Goal: Task Accomplishment & Management: Manage account settings

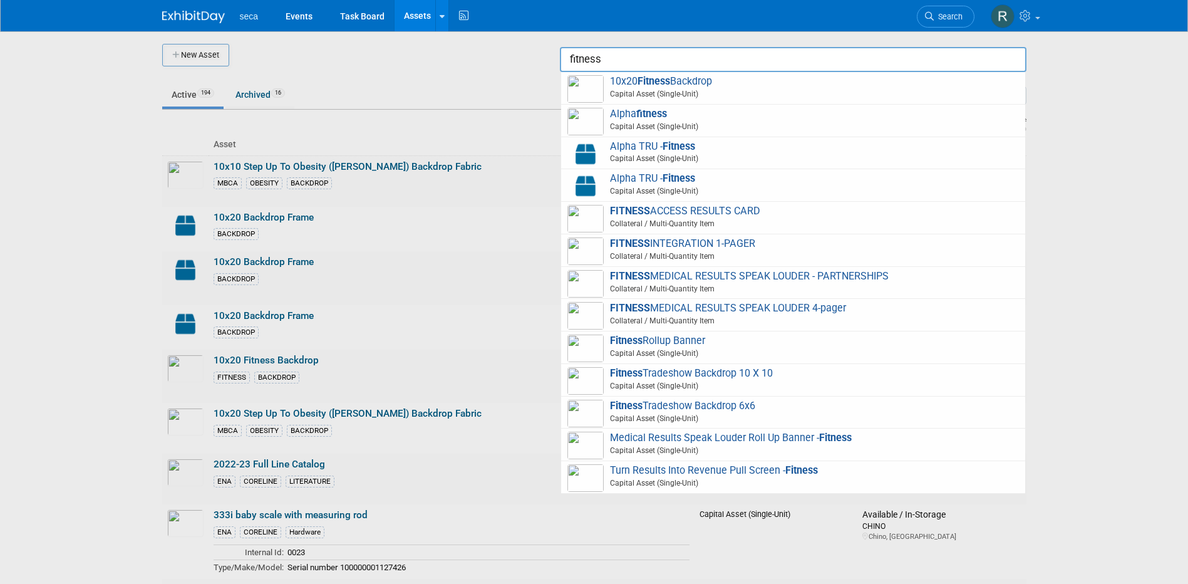
click at [615, 59] on input "fitness" at bounding box center [793, 59] width 467 height 25
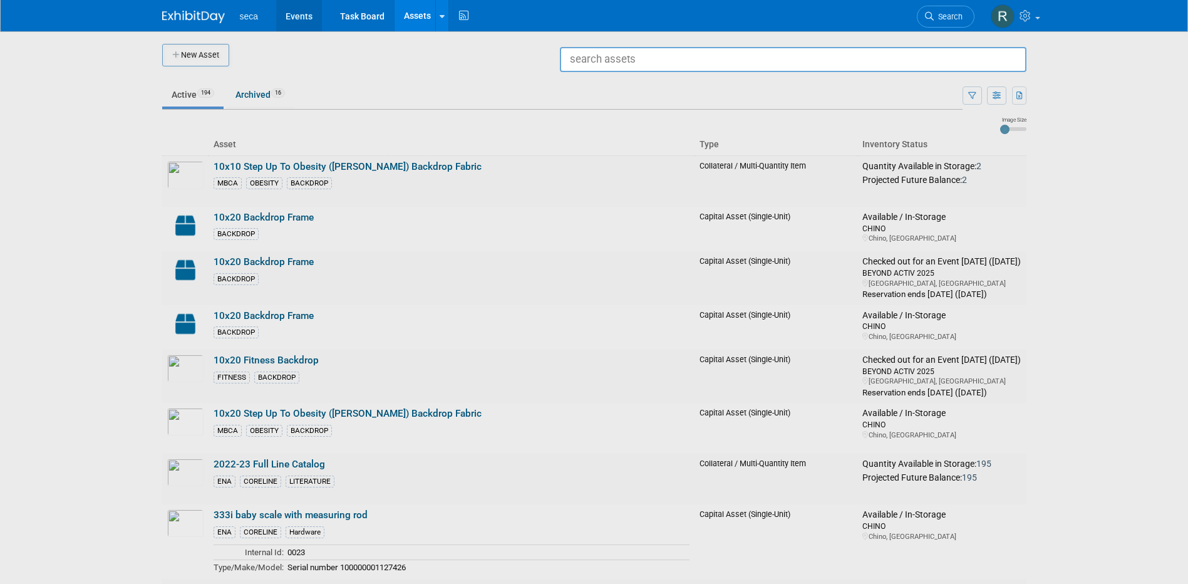
click at [287, 17] on link "Events" at bounding box center [299, 15] width 46 height 31
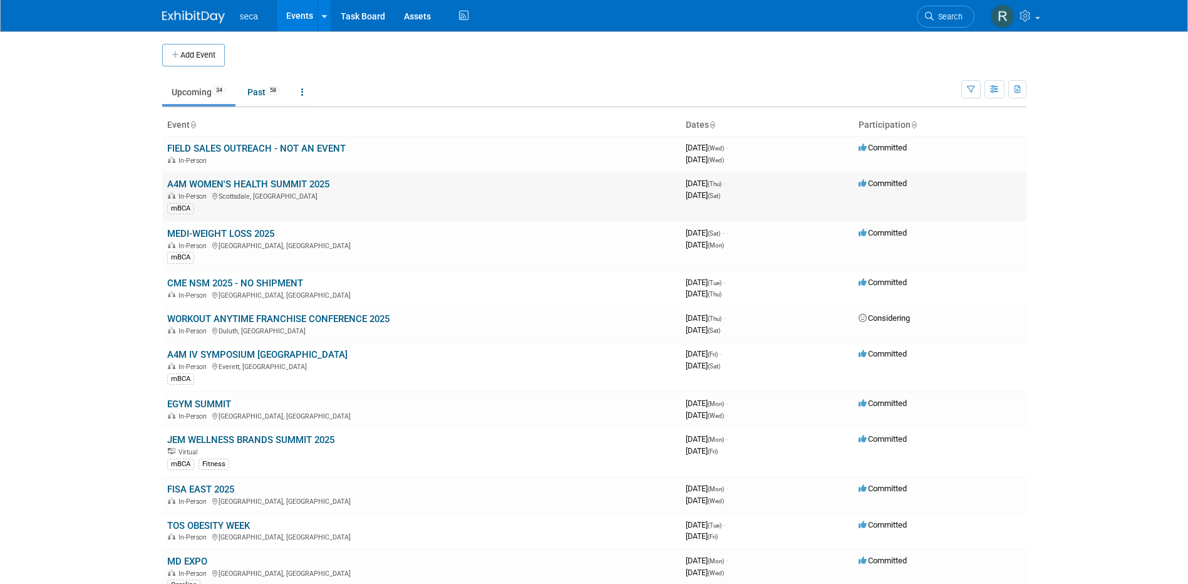
click at [227, 187] on link "A4M WOMEN'S HEALTH SUMMIT 2025" at bounding box center [248, 183] width 162 height 11
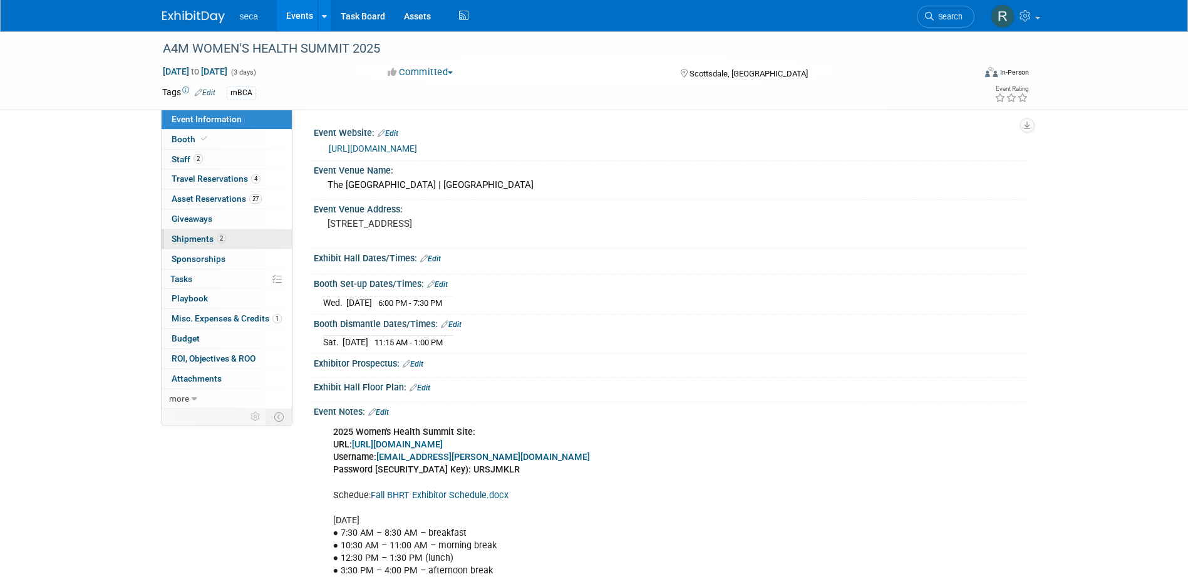
click at [193, 240] on span "Shipments 2" at bounding box center [199, 239] width 54 height 10
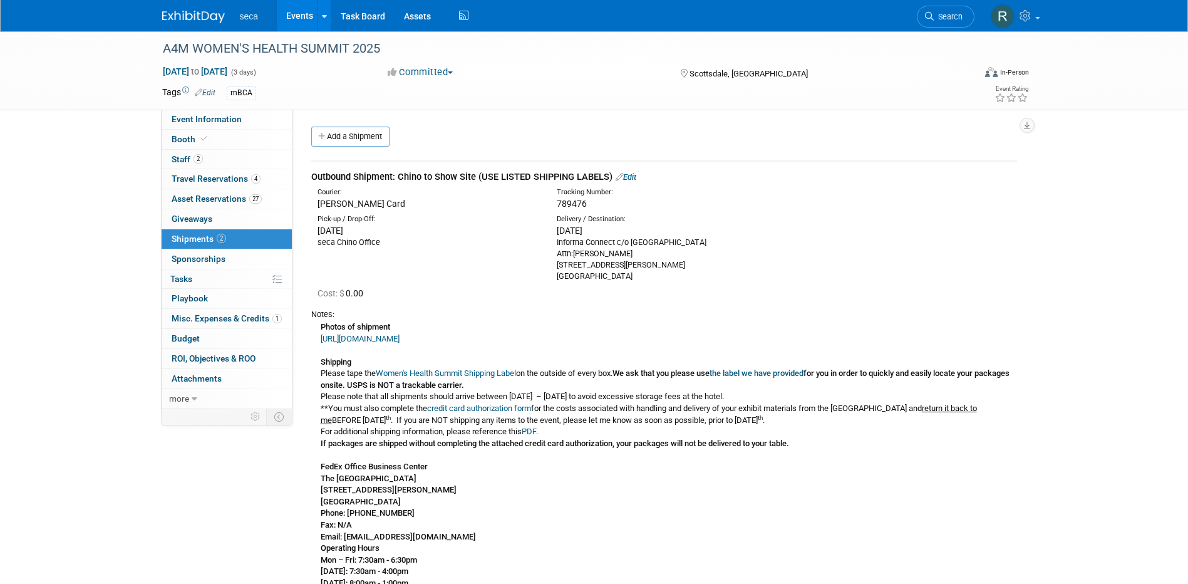
click at [569, 202] on span "789476" at bounding box center [572, 204] width 30 height 10
copy span "789476"
click at [199, 139] on span at bounding box center [204, 138] width 11 height 9
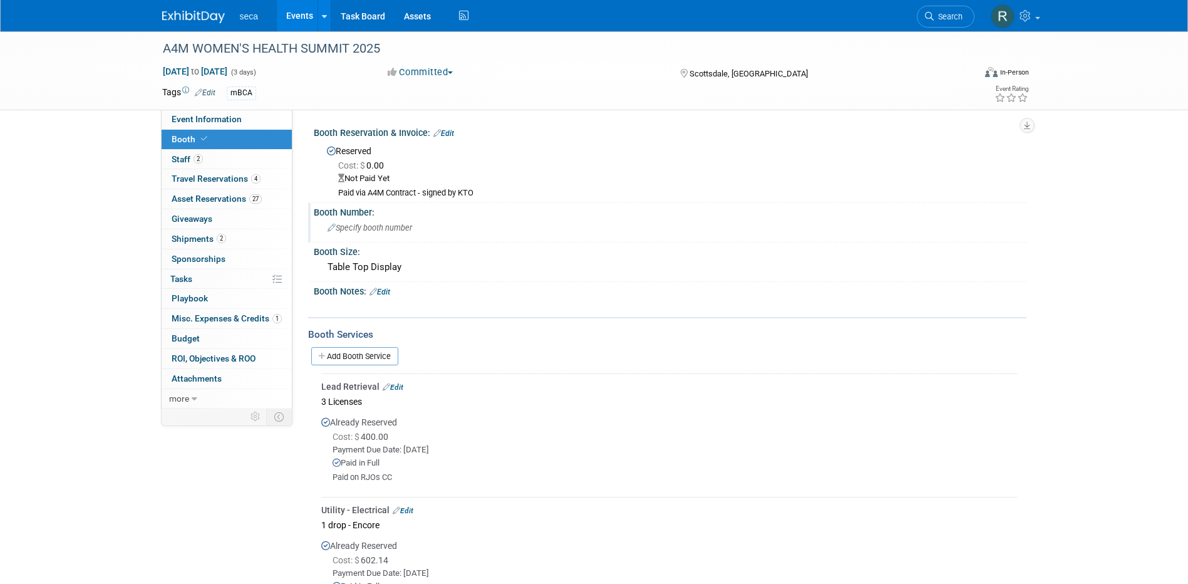
click at [404, 226] on span "Specify booth number" at bounding box center [370, 227] width 85 height 9
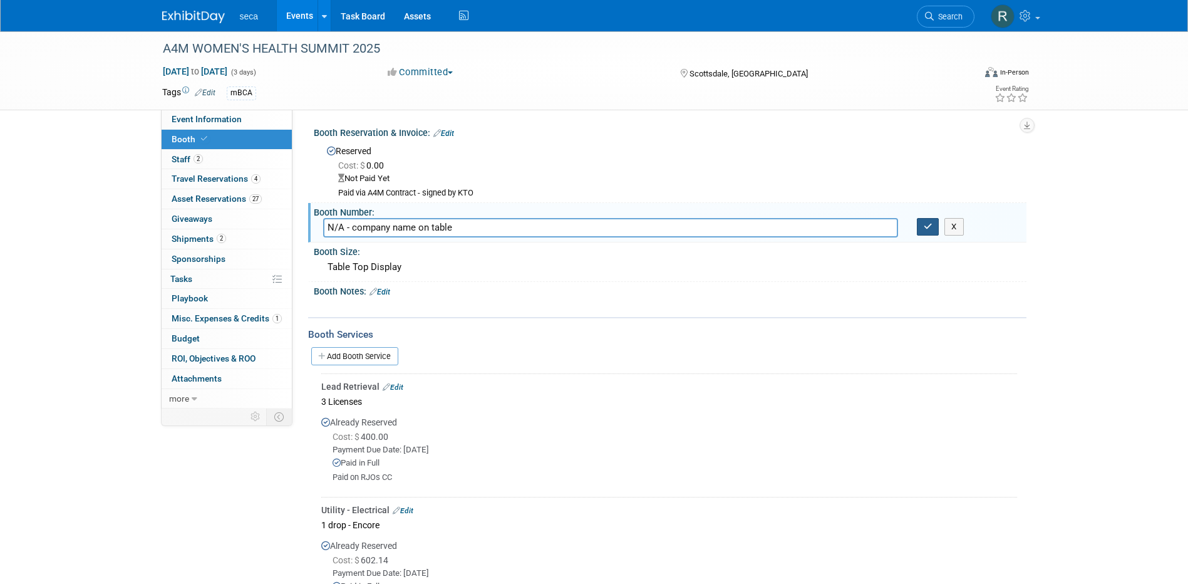
type input "N/A - company name on table"
click at [929, 230] on icon "button" at bounding box center [928, 226] width 9 height 8
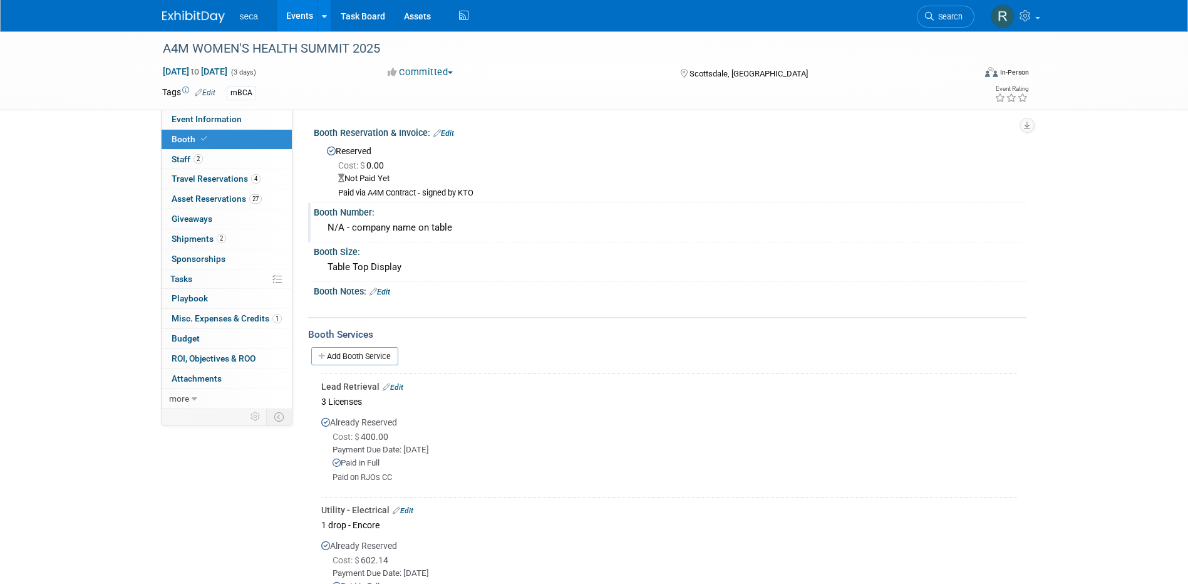
click at [293, 16] on link "Events" at bounding box center [300, 15] width 46 height 31
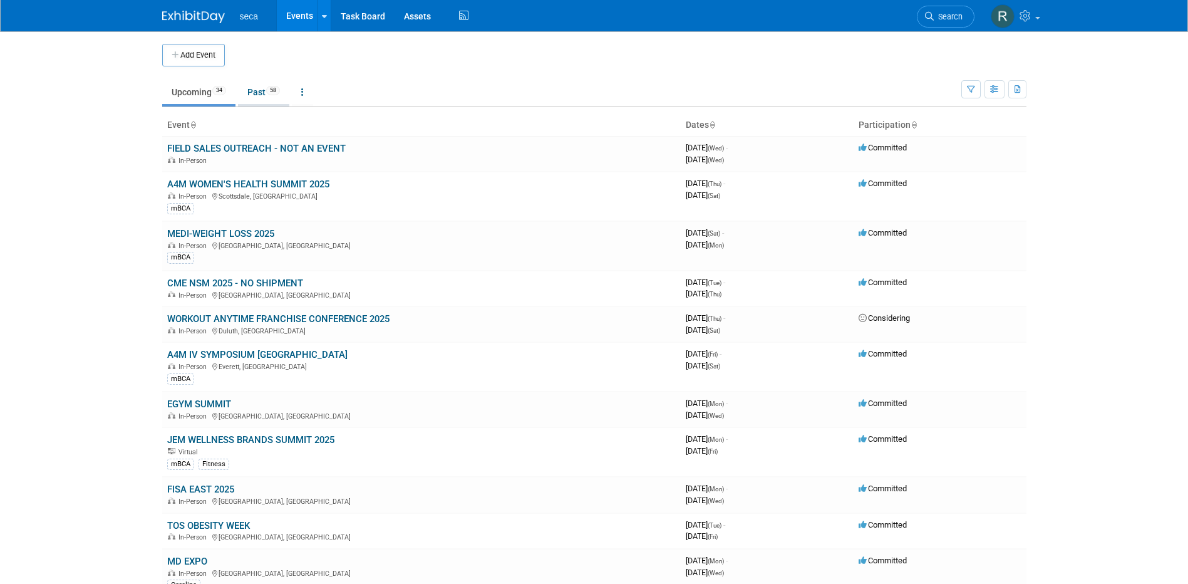
click at [268, 88] on link "Past 58" at bounding box center [263, 92] width 51 height 24
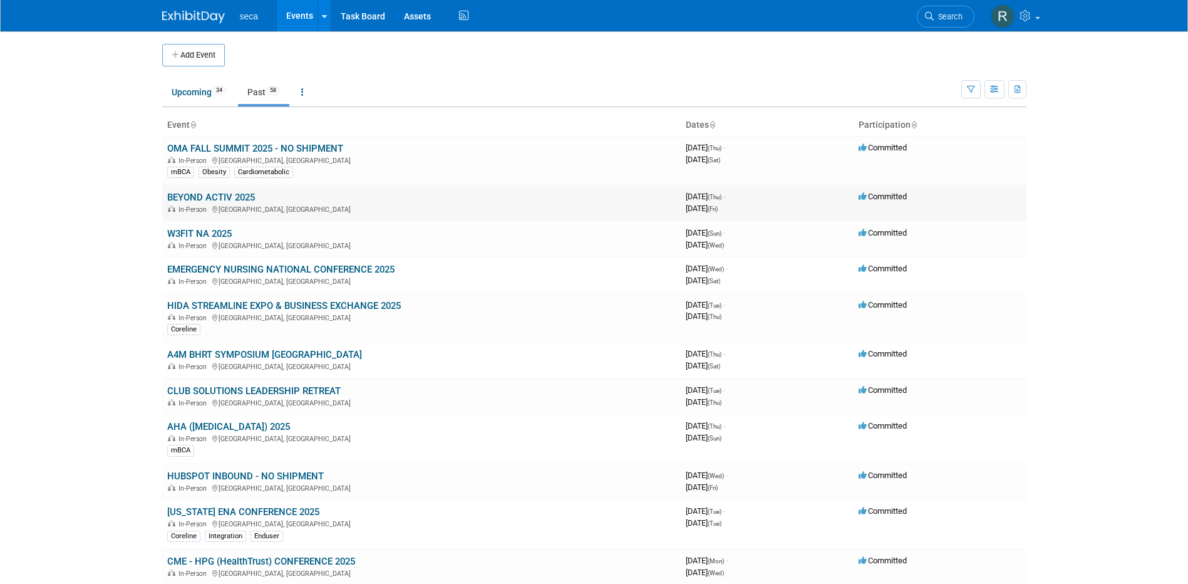
click at [218, 189] on td "BEYOND ACTIV 2025 In-Person [GEOGRAPHIC_DATA], [GEOGRAPHIC_DATA]" at bounding box center [421, 203] width 519 height 36
click at [217, 195] on link "BEYOND ACTIV 2025" at bounding box center [211, 197] width 88 height 11
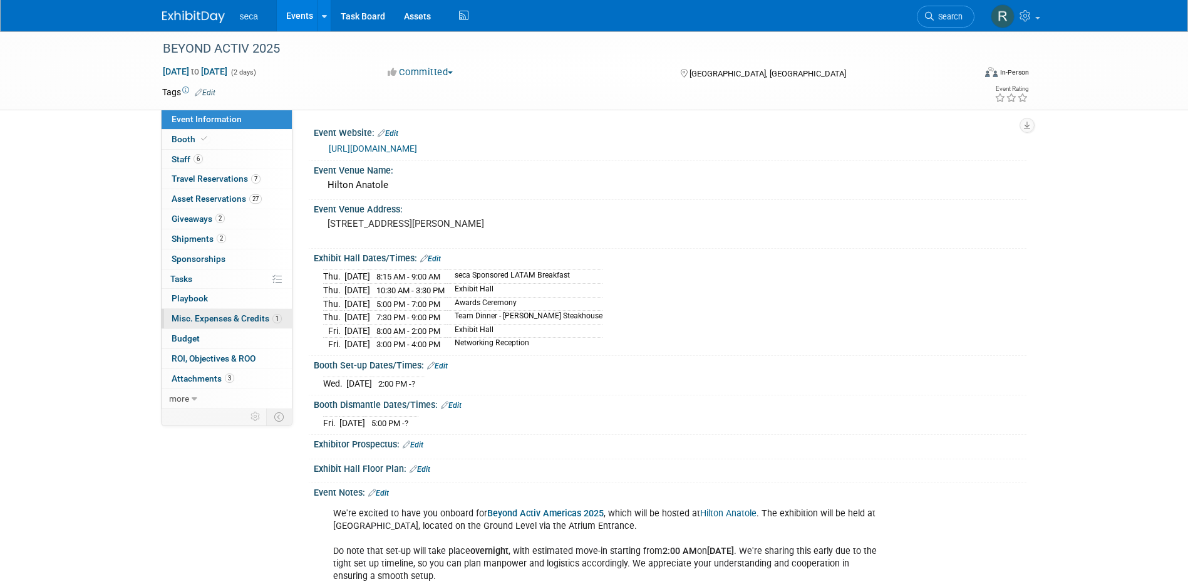
click at [233, 318] on span "Misc. Expenses & Credits 1" at bounding box center [227, 318] width 110 height 10
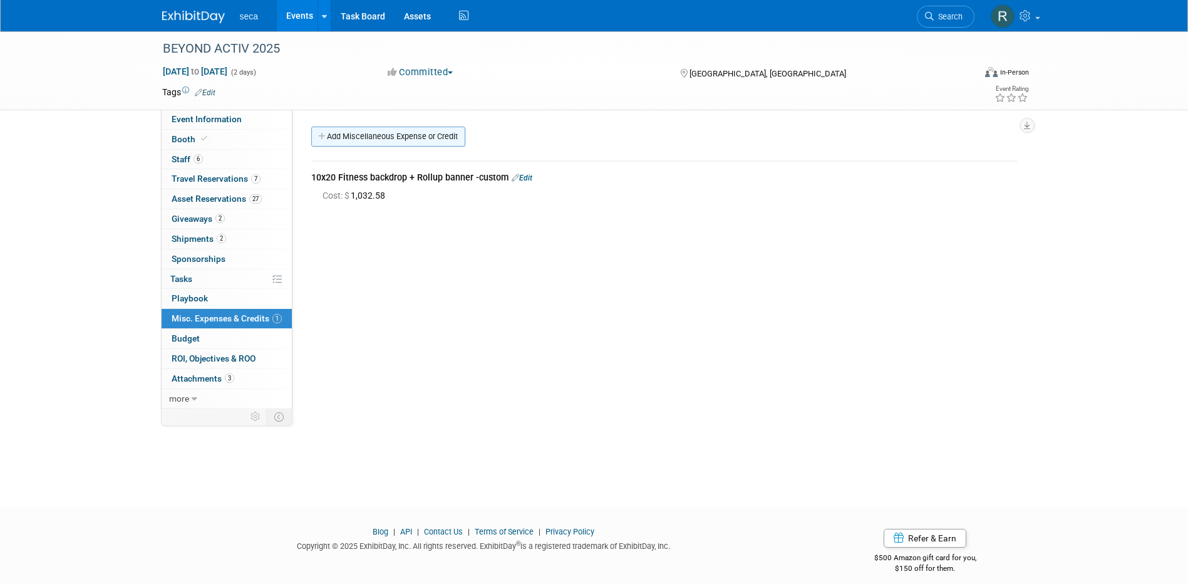
click at [375, 132] on link "Add Miscellaneous Expense or Credit" at bounding box center [388, 137] width 154 height 20
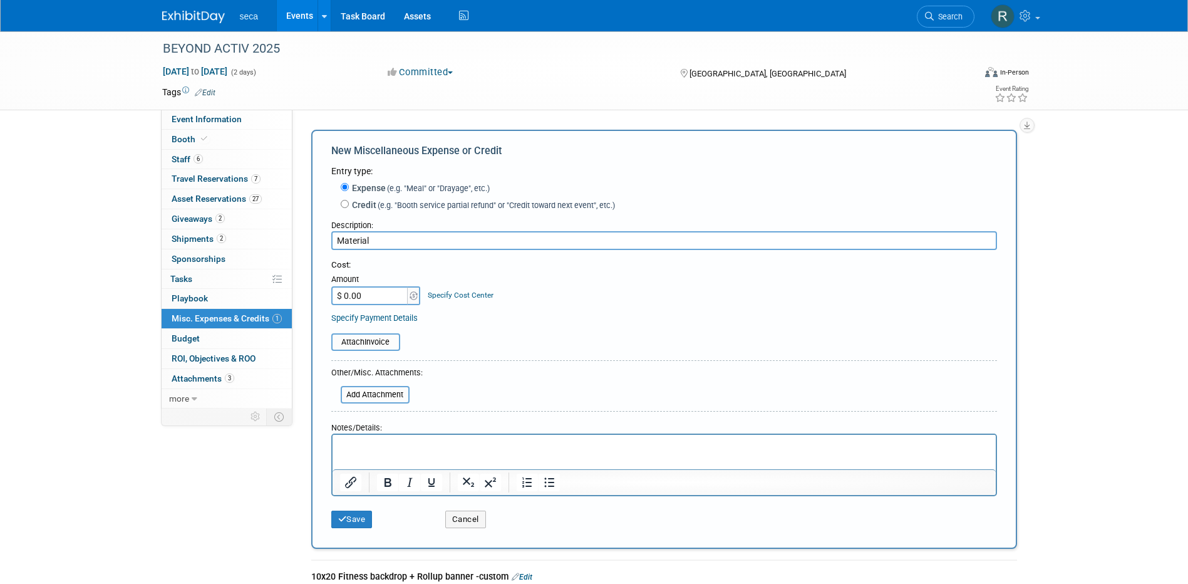
type input "Material"
drag, startPoint x: 342, startPoint y: 241, endPoint x: 313, endPoint y: 235, distance: 29.5
click at [313, 237] on div "New Miscellaneous Expense or Credit Entry type: Expense (e.g. "Meal" or "Drayag…" at bounding box center [664, 339] width 706 height 419
type input "M"
click at [199, 142] on span at bounding box center [204, 138] width 11 height 9
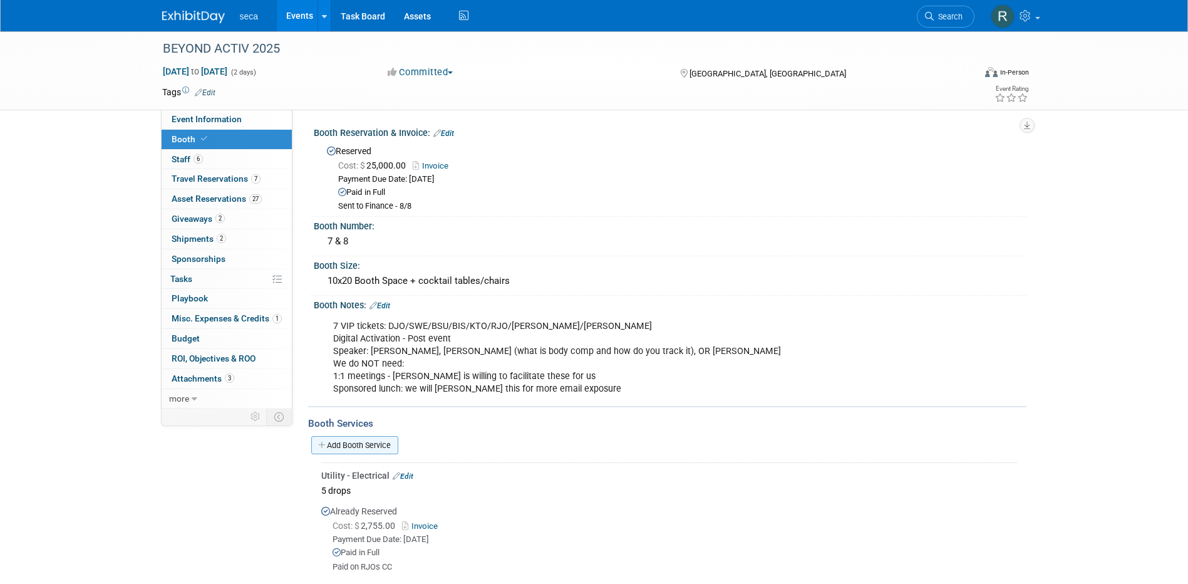
click at [360, 445] on link "Add Booth Service" at bounding box center [354, 445] width 87 height 18
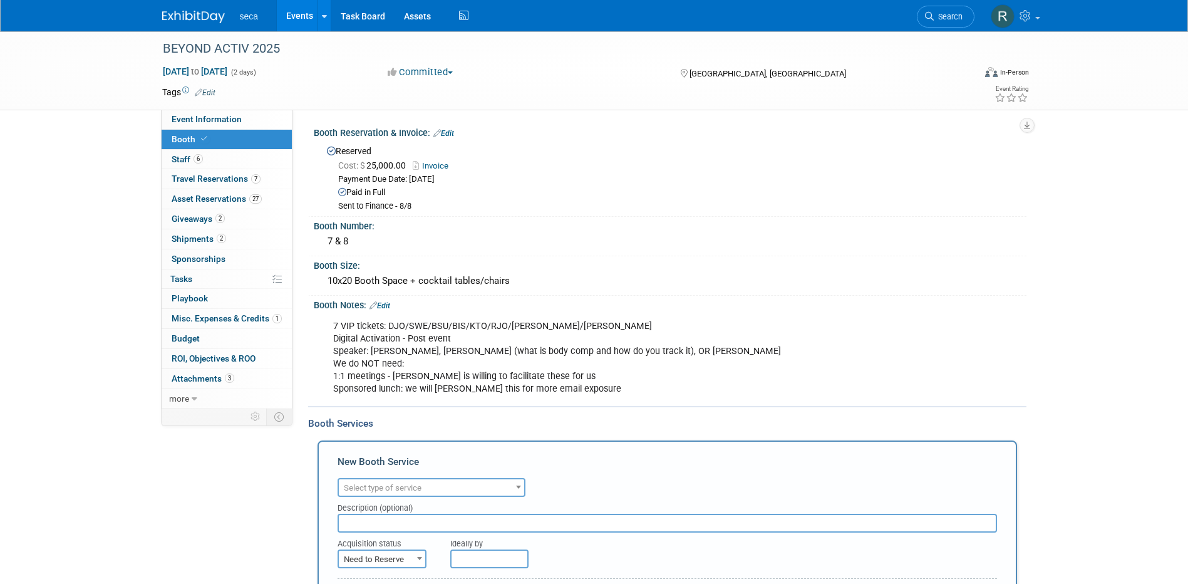
click at [403, 484] on span "Select type of service" at bounding box center [383, 487] width 78 height 9
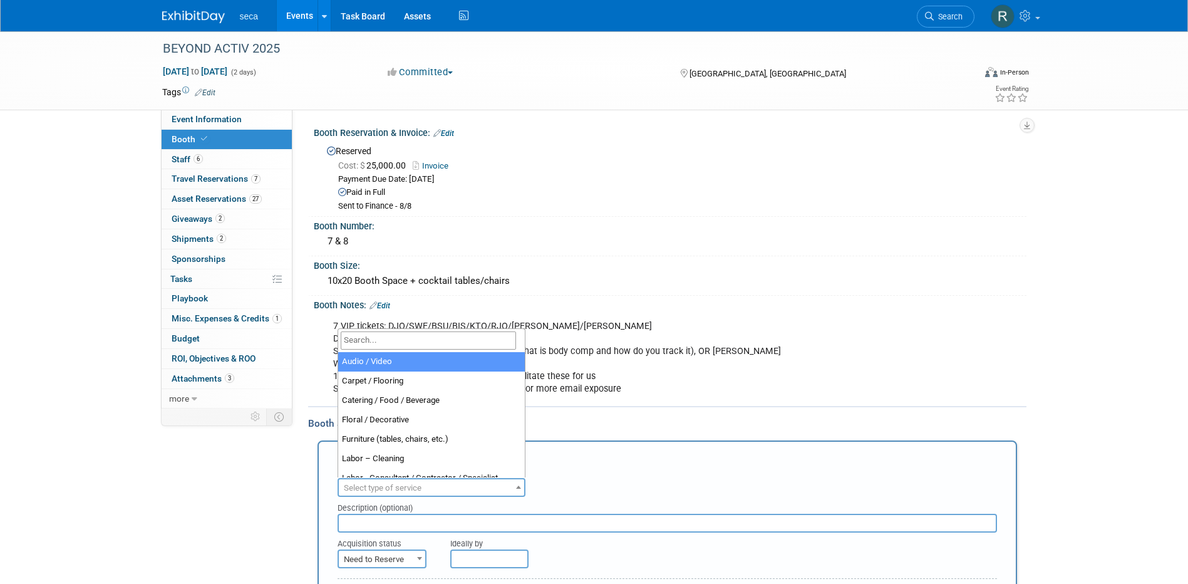
click at [382, 334] on input "search" at bounding box center [428, 340] width 175 height 18
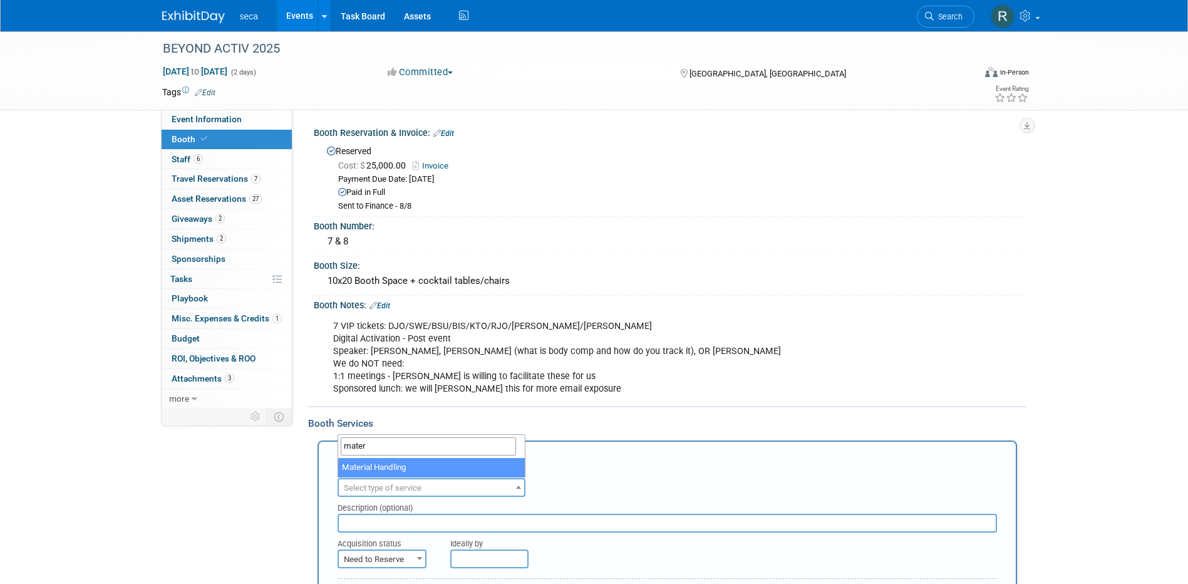
type input "mater"
select select "10"
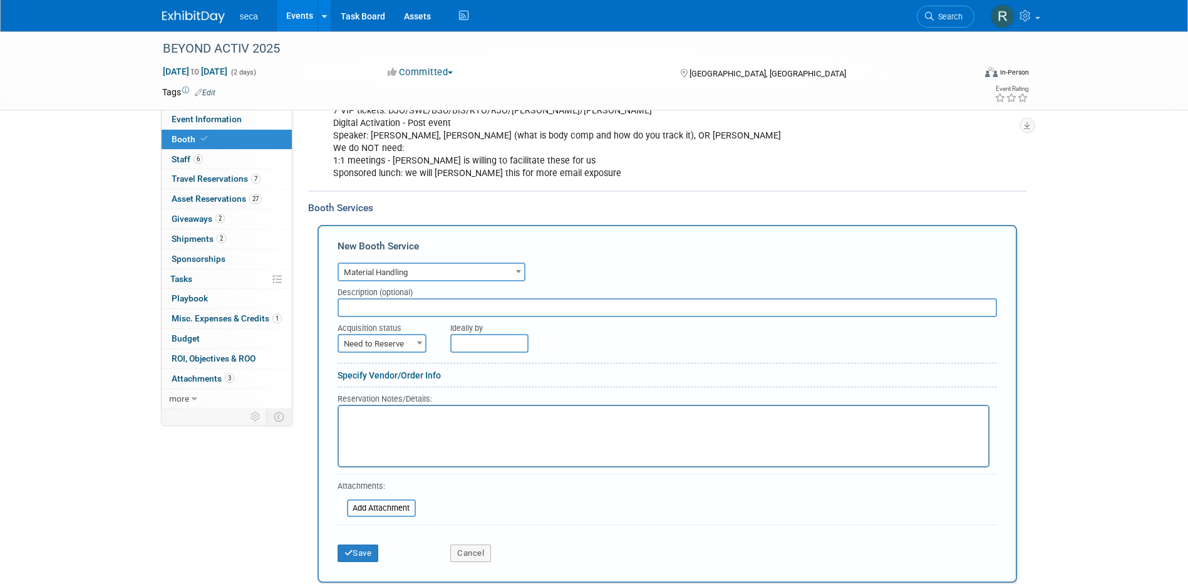
scroll to position [251, 0]
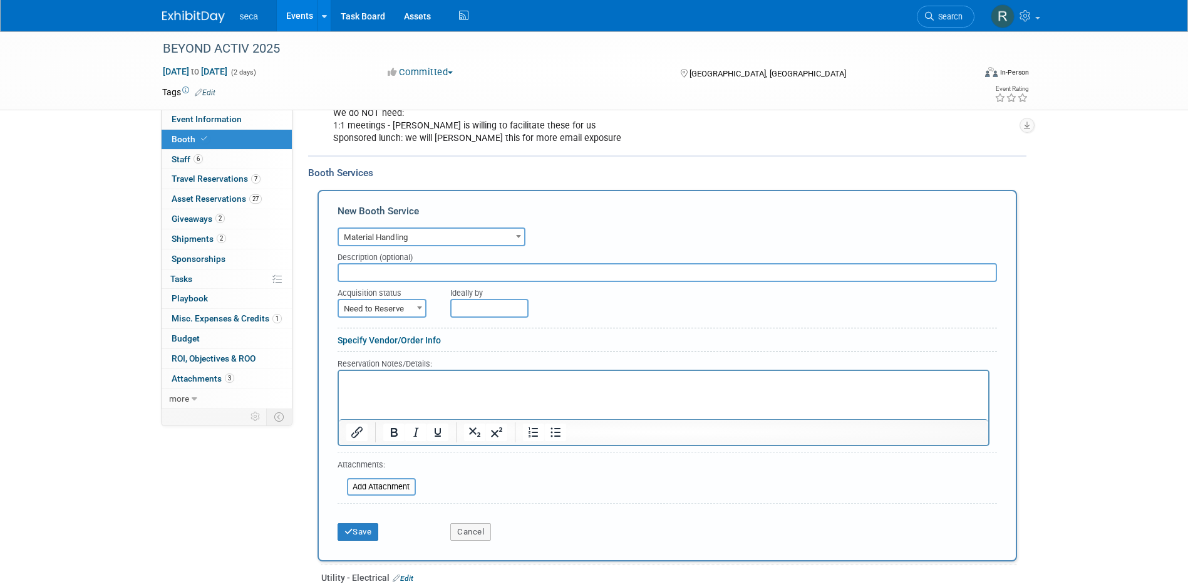
click at [427, 271] on input "text" at bounding box center [667, 272] width 659 height 19
type input "B"
type input "Mat Handling on site"
click at [386, 301] on span "Need to Reserve" at bounding box center [382, 309] width 86 height 18
select select "2"
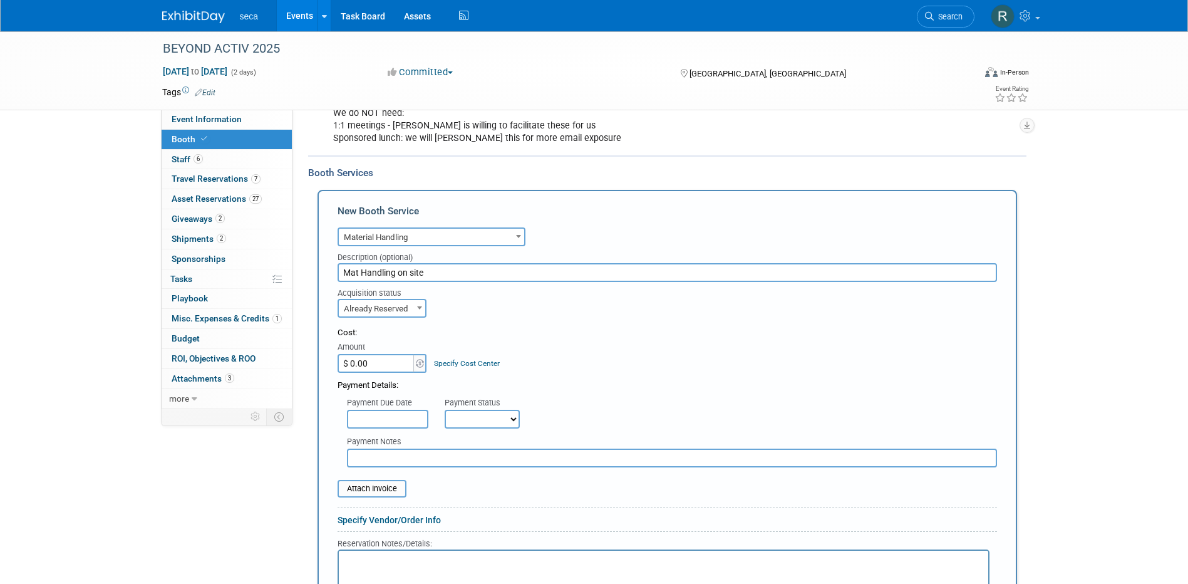
click at [378, 364] on input "$ 0.00" at bounding box center [377, 363] width 78 height 19
click at [725, 379] on div "Payment Details:" at bounding box center [667, 382] width 659 height 19
click at [383, 359] on input "$ 0.00" at bounding box center [377, 363] width 78 height 19
type input "$ 2,755.30"
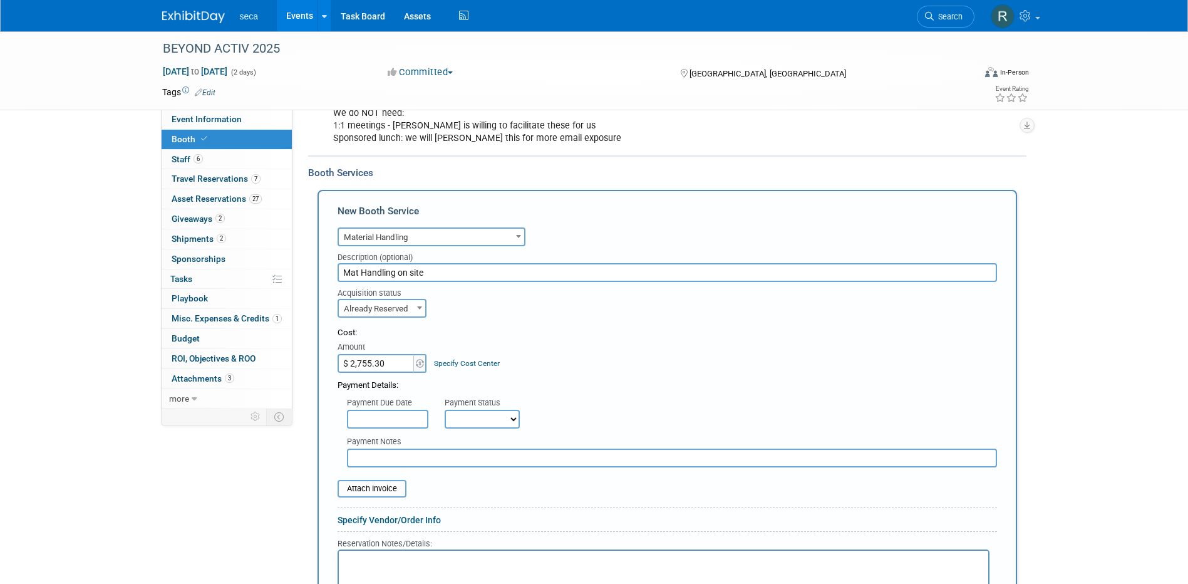
click at [628, 329] on div "Cost:" at bounding box center [667, 333] width 659 height 12
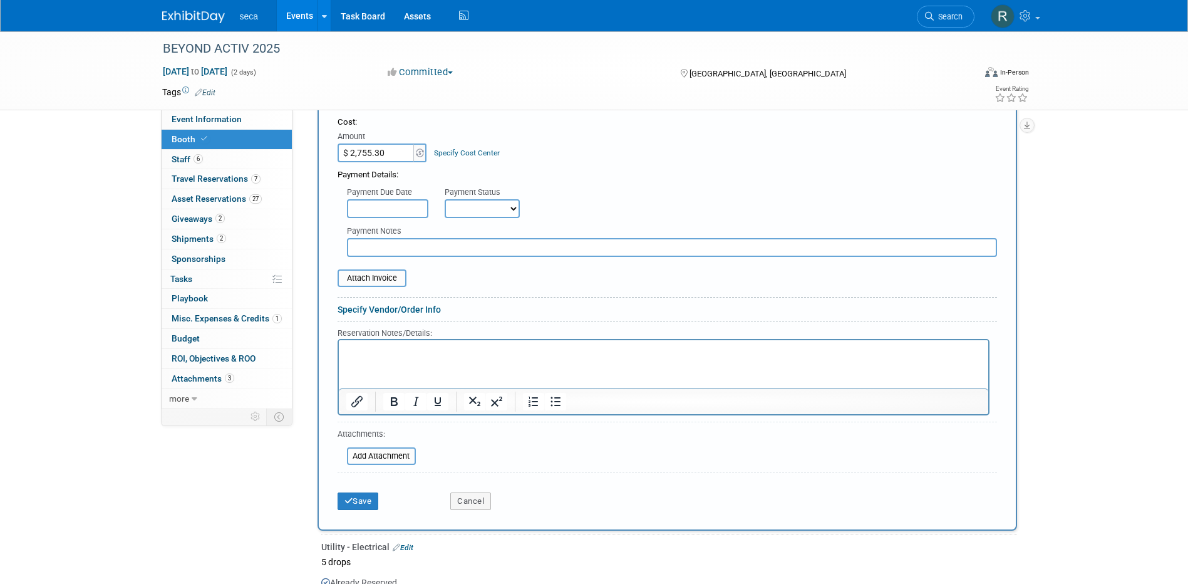
scroll to position [438, 0]
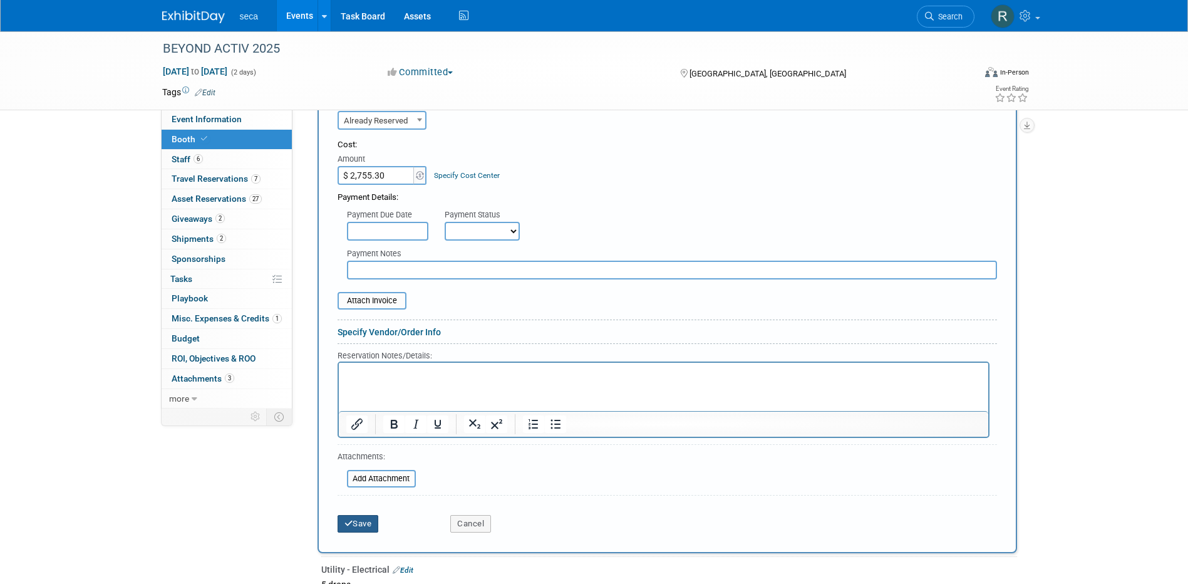
click at [365, 522] on button "Save" at bounding box center [358, 524] width 41 height 18
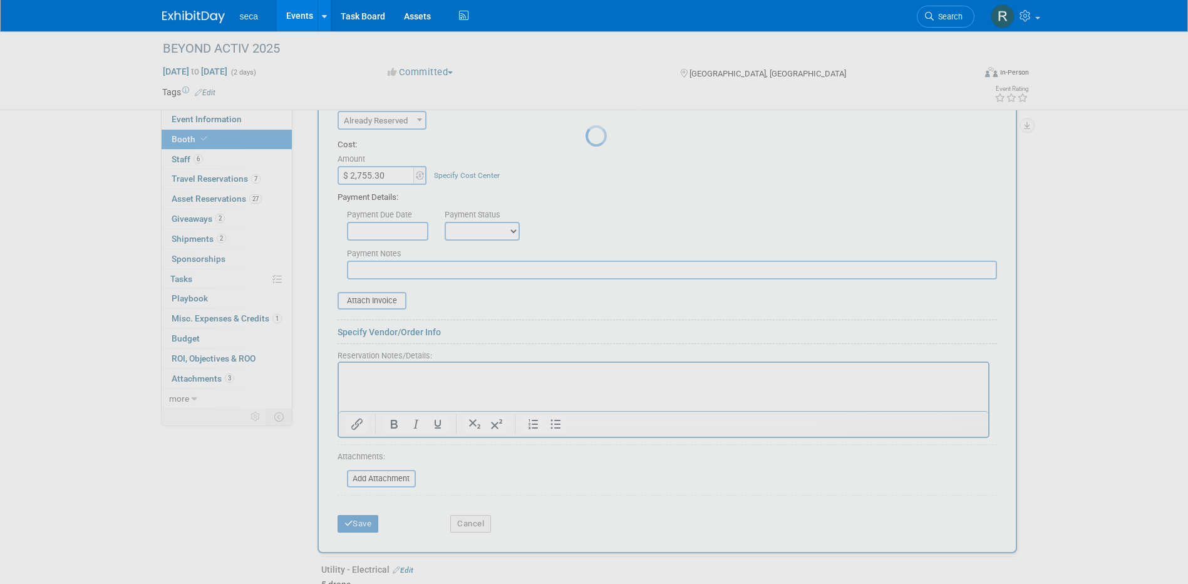
scroll to position [491, 0]
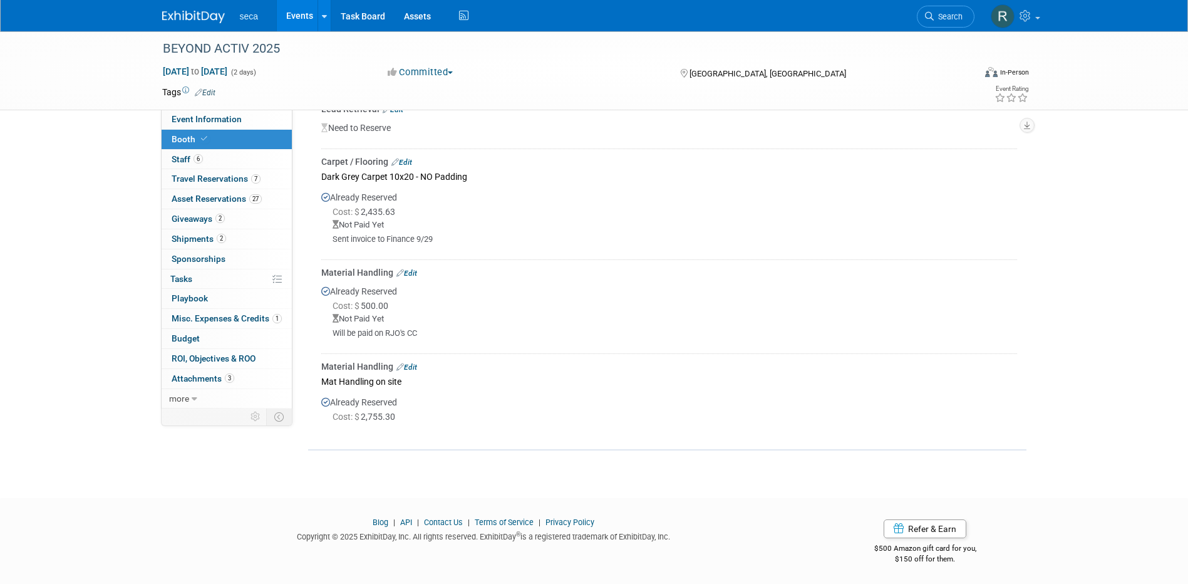
click at [301, 16] on link "Events" at bounding box center [300, 15] width 46 height 31
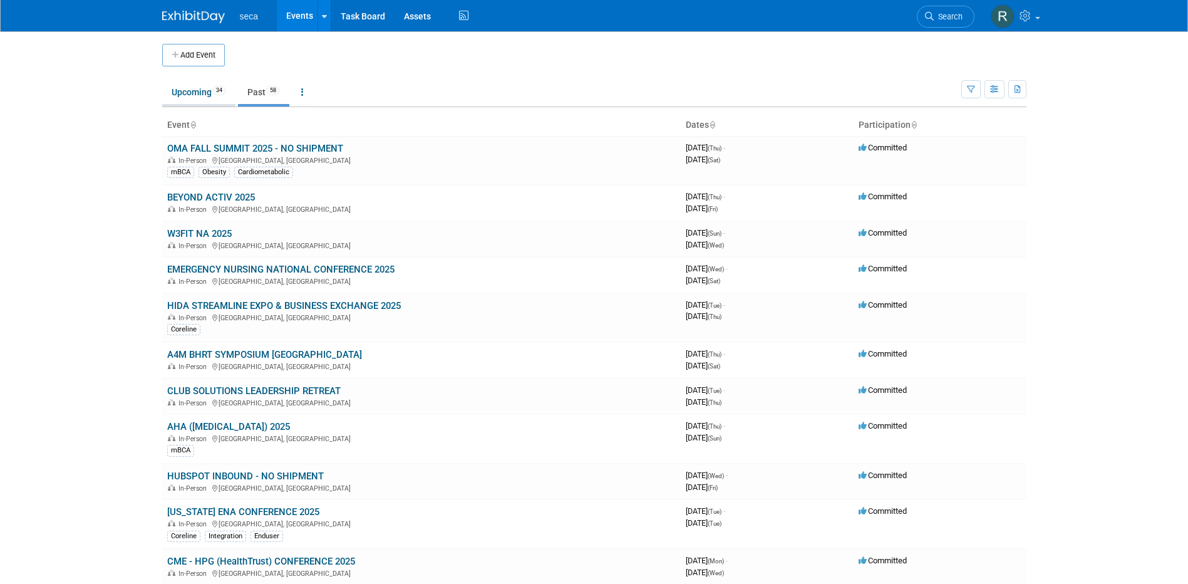
click at [202, 93] on link "Upcoming 34" at bounding box center [198, 92] width 73 height 24
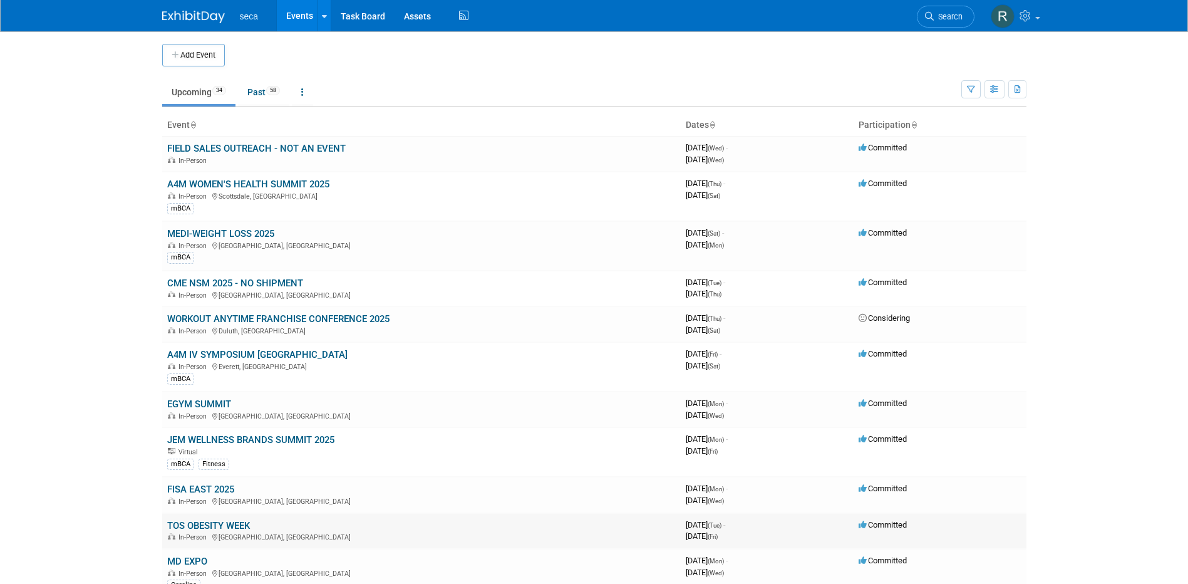
click at [199, 527] on link "TOS OBESITY WEEK" at bounding box center [208, 525] width 83 height 11
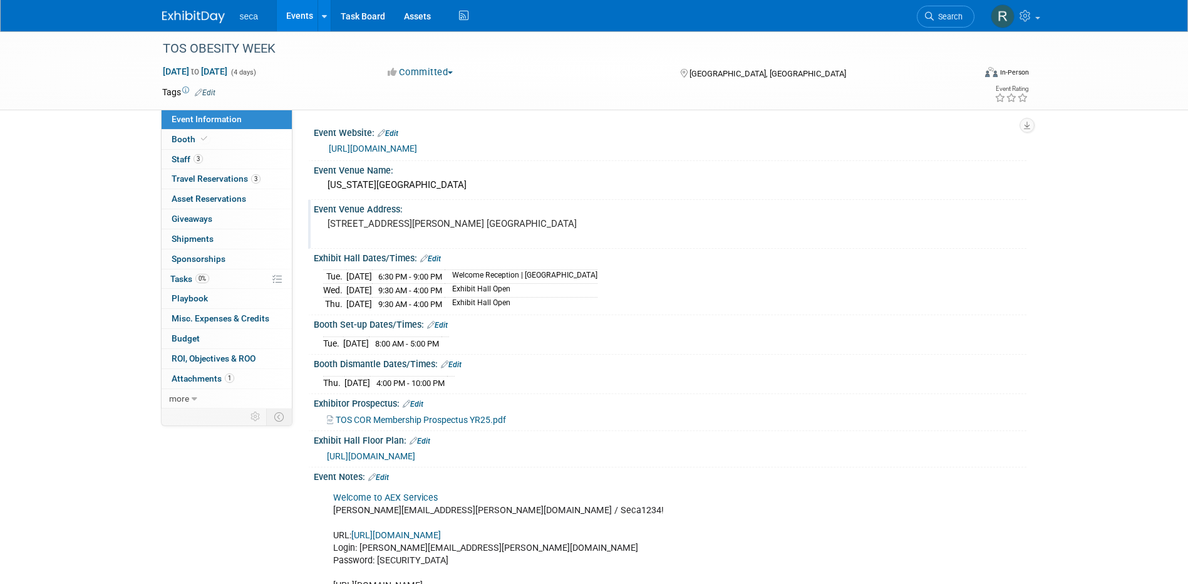
drag, startPoint x: 401, startPoint y: 235, endPoint x: 320, endPoint y: 226, distance: 81.3
click at [320, 226] on div "285 Andrew Young International Blvd. NW Atlanta, GA 30313" at bounding box center [462, 230] width 297 height 30
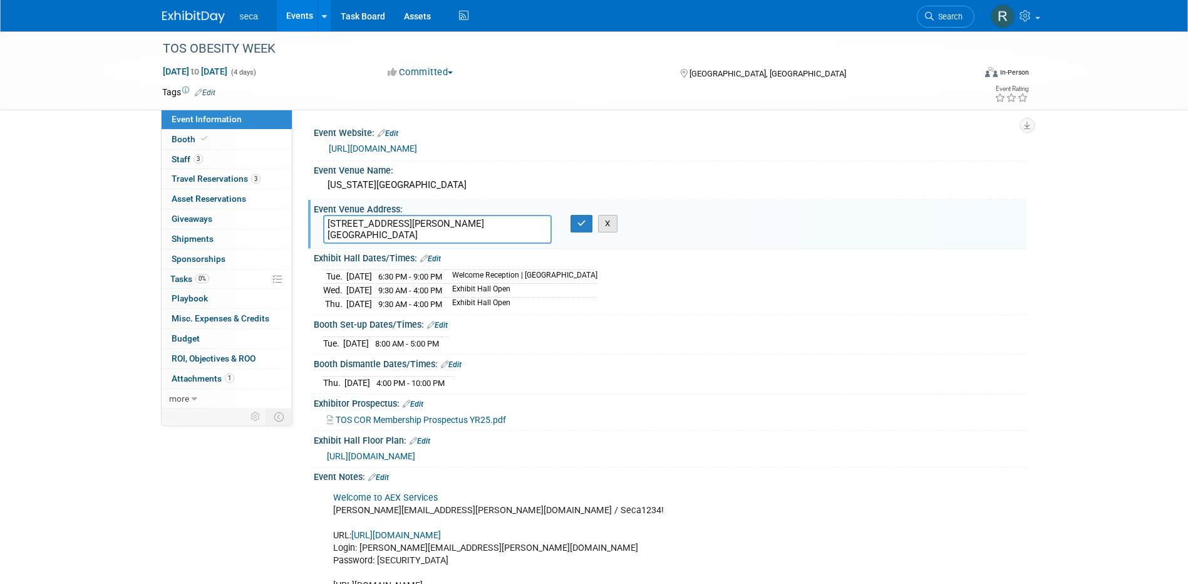
click at [609, 225] on button "X" at bounding box center [607, 224] width 19 height 18
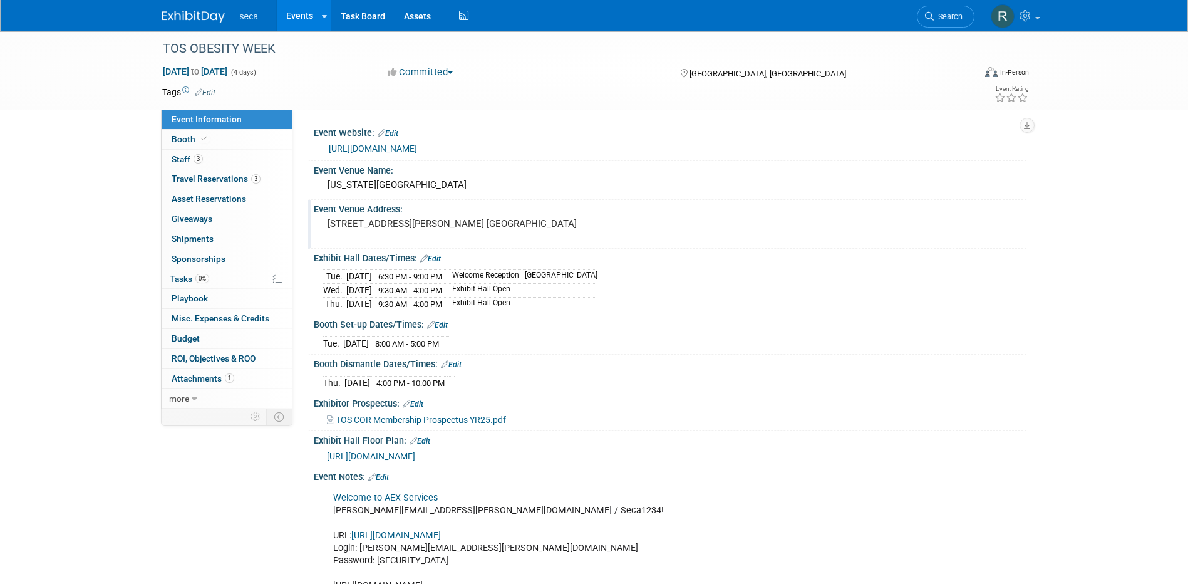
drag, startPoint x: 401, startPoint y: 234, endPoint x: 329, endPoint y: 224, distance: 73.3
click at [329, 224] on pre "285 Andrew Young International Blvd. NW Atlanta, GA 30313" at bounding box center [462, 223] width 269 height 11
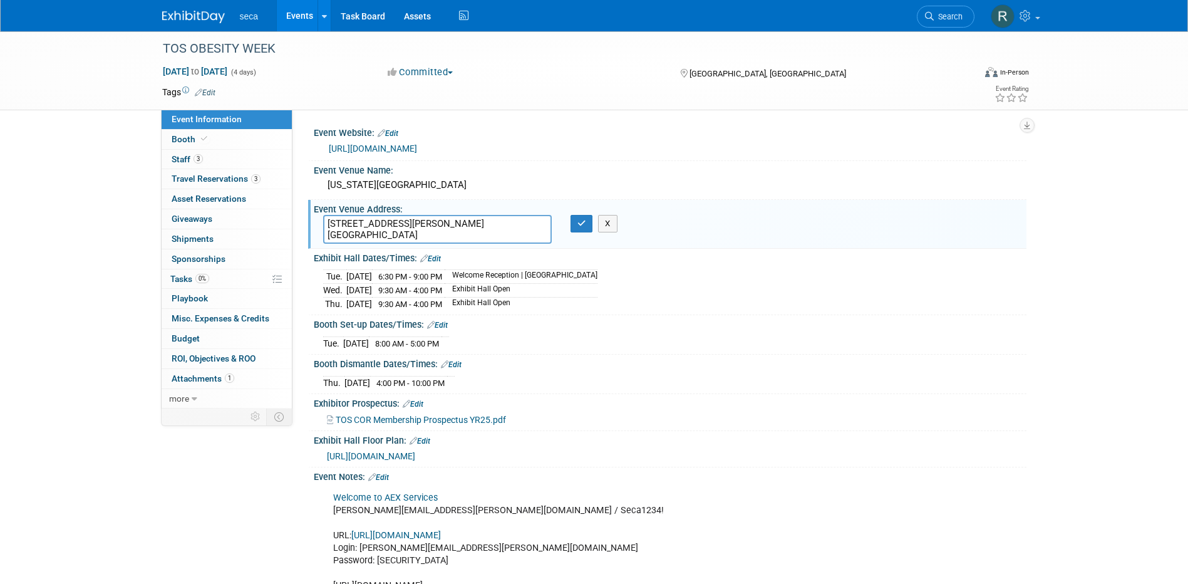
drag, startPoint x: 398, startPoint y: 235, endPoint x: 323, endPoint y: 222, distance: 76.3
click at [323, 222] on textarea "285 Andrew Young International Blvd. NW Atlanta, GA 30313" at bounding box center [437, 229] width 229 height 29
click at [511, 168] on div "Event Venue Name:" at bounding box center [670, 169] width 713 height 16
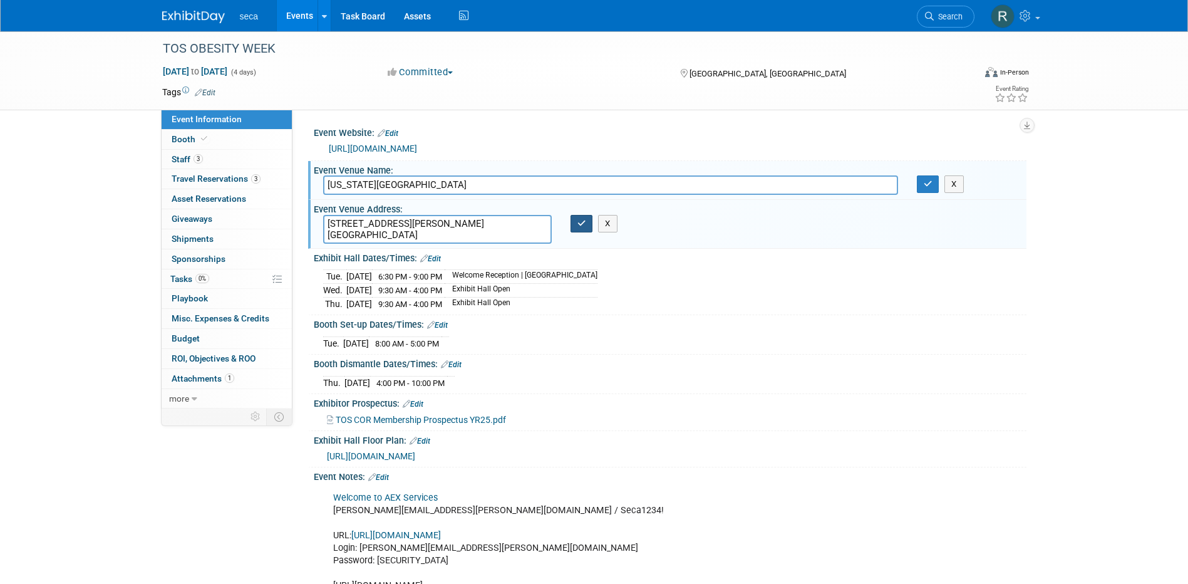
click at [581, 224] on icon "button" at bounding box center [581, 223] width 9 height 8
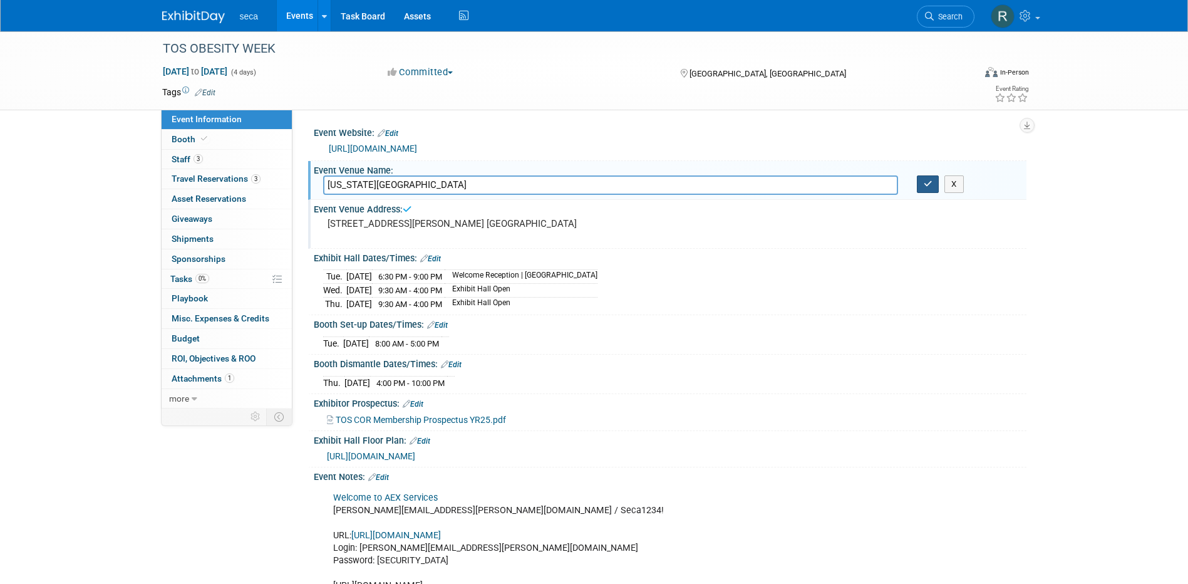
click at [925, 185] on icon "button" at bounding box center [928, 184] width 9 height 8
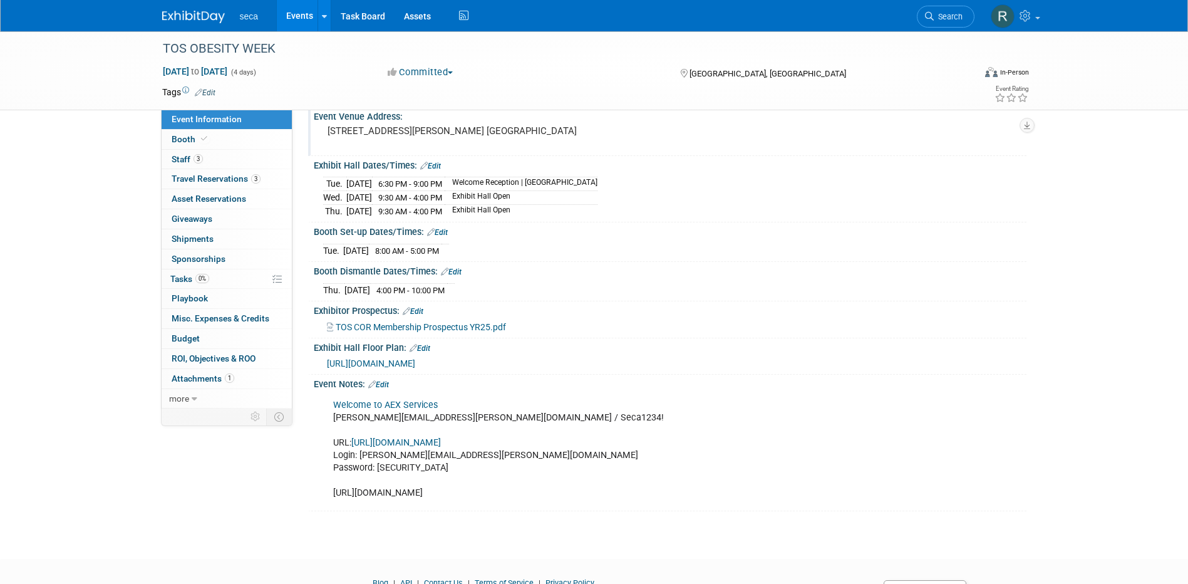
scroll to position [153, 0]
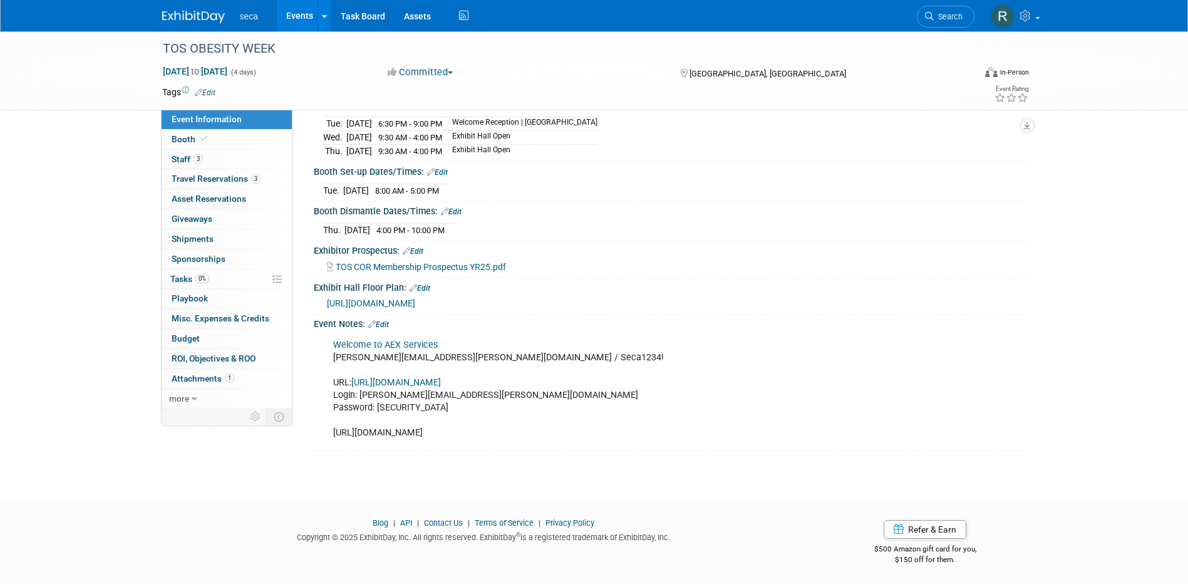
click at [294, 16] on link "Events" at bounding box center [300, 15] width 46 height 31
